Goal: Information Seeking & Learning: Learn about a topic

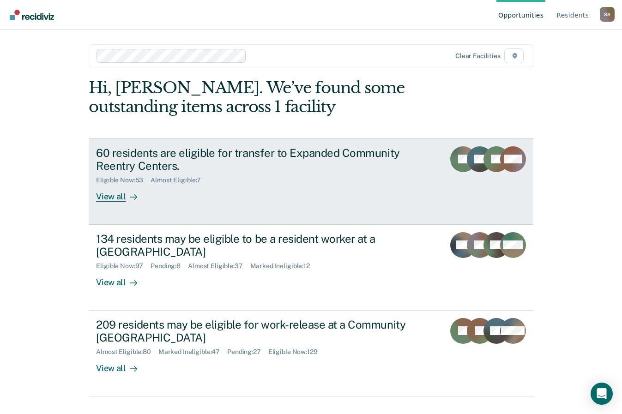
click at [116, 162] on div "60 residents are eligible for transfer to Expanded Community Reentry Centers." at bounding box center [258, 159] width 324 height 27
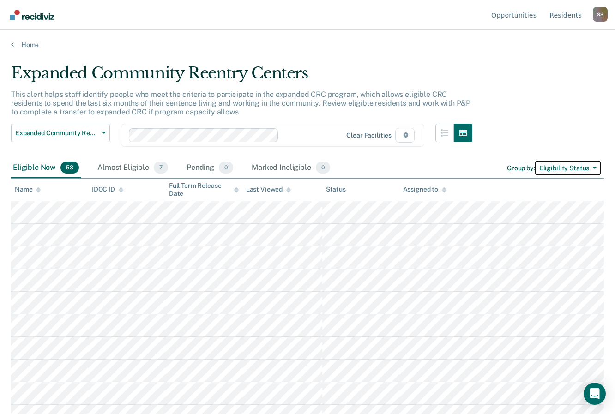
click at [593, 168] on button "Eligibility Status" at bounding box center [568, 168] width 66 height 15
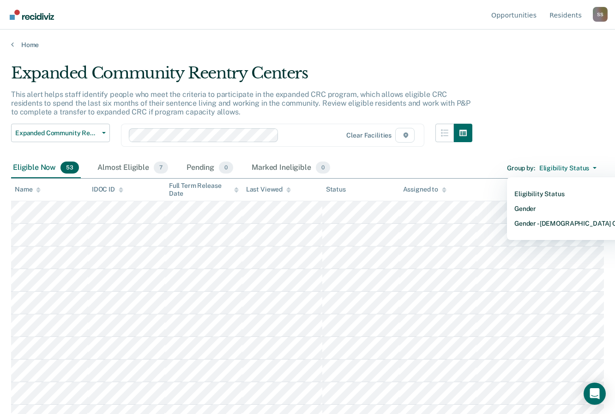
click at [524, 139] on div "Expanded Community Reentry Centers This alert helps staff identify people who m…" at bounding box center [307, 204] width 593 height 281
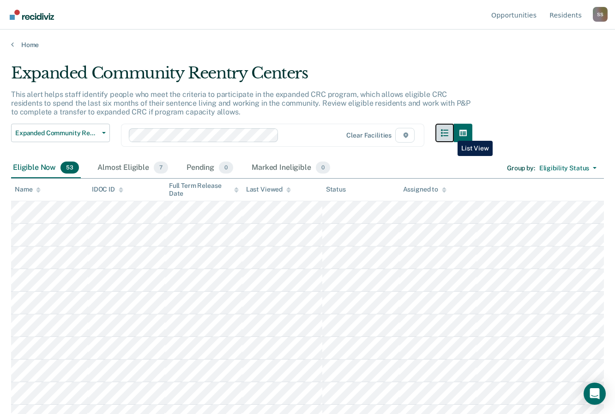
click at [448, 134] on icon "button" at bounding box center [444, 132] width 7 height 7
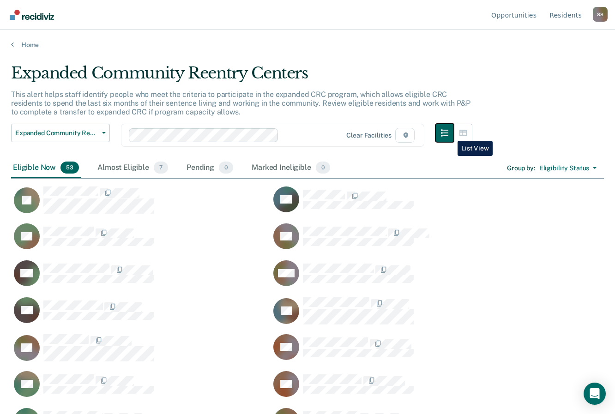
scroll to position [274, 586]
click at [467, 132] on icon "button" at bounding box center [462, 133] width 7 height 6
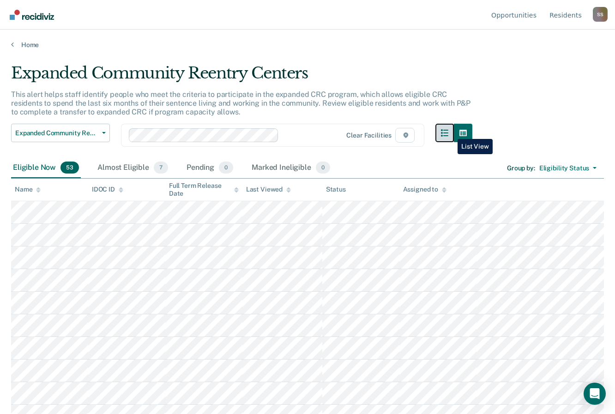
click at [448, 132] on icon "button" at bounding box center [444, 132] width 7 height 7
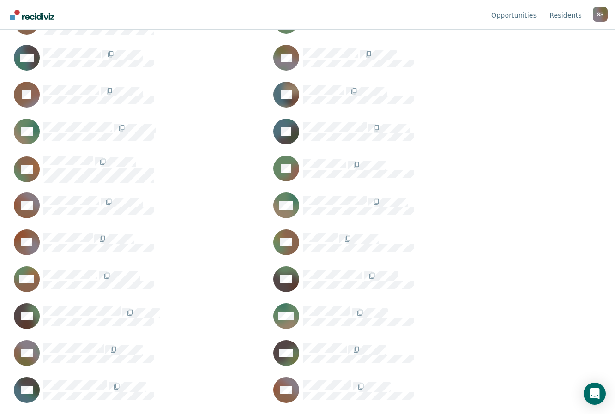
scroll to position [769, 0]
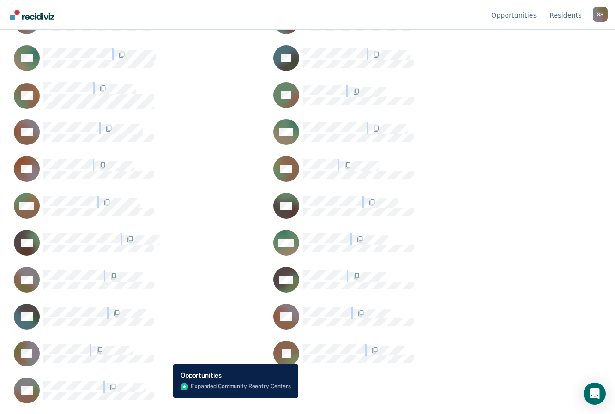
drag, startPoint x: 6, startPoint y: 185, endPoint x: 166, endPoint y: 398, distance: 266.7
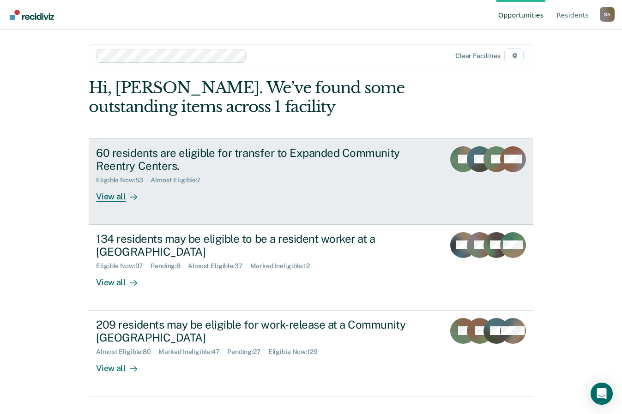
click at [179, 156] on div "60 residents are eligible for transfer to Expanded Community Reentry Centers." at bounding box center [258, 159] width 324 height 27
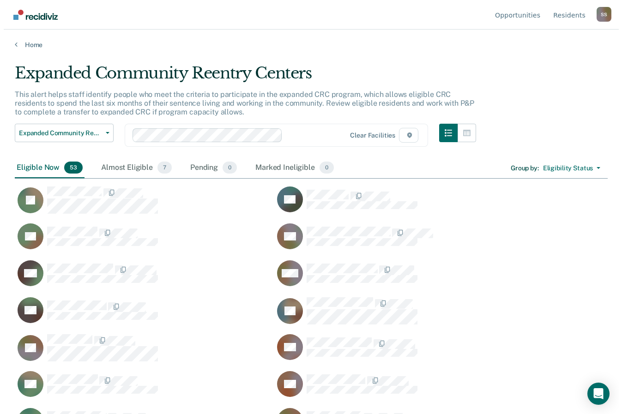
scroll to position [274, 586]
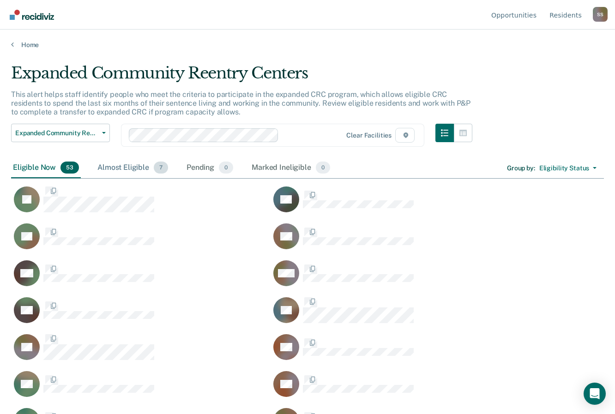
click at [137, 165] on div "Almost Eligible 7" at bounding box center [133, 168] width 74 height 20
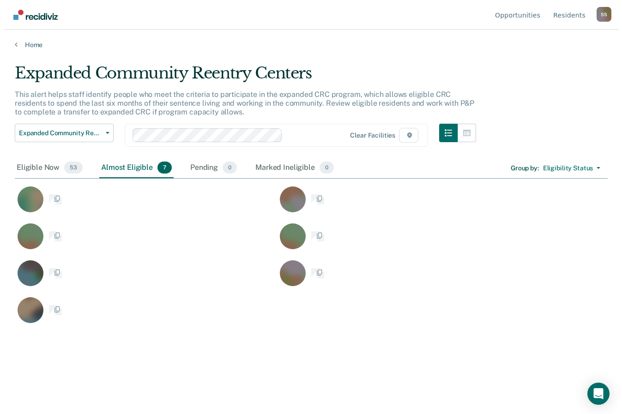
scroll to position [274, 593]
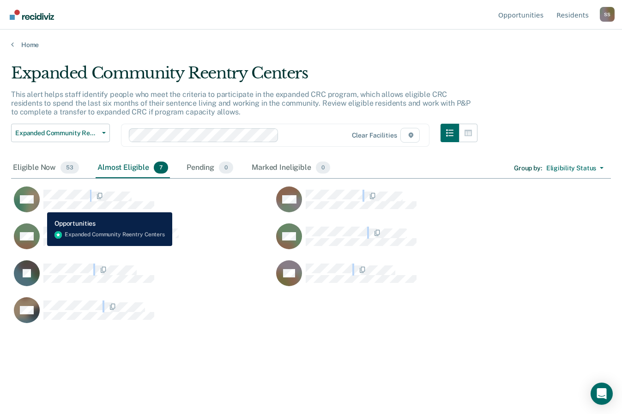
drag, startPoint x: 197, startPoint y: 324, endPoint x: 40, endPoint y: 205, distance: 196.0
click at [40, 205] on div "CM GW MK MC JF SC DW" at bounding box center [273, 253] width 525 height 148
